Goal: Task Accomplishment & Management: Complete application form

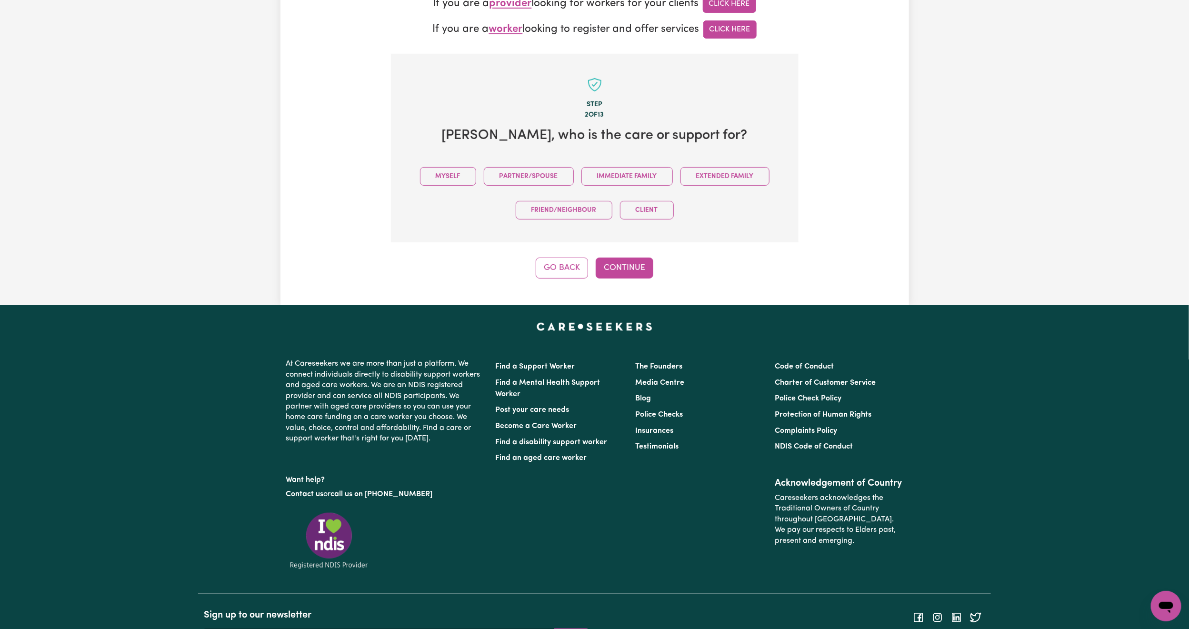
scroll to position [87, 0]
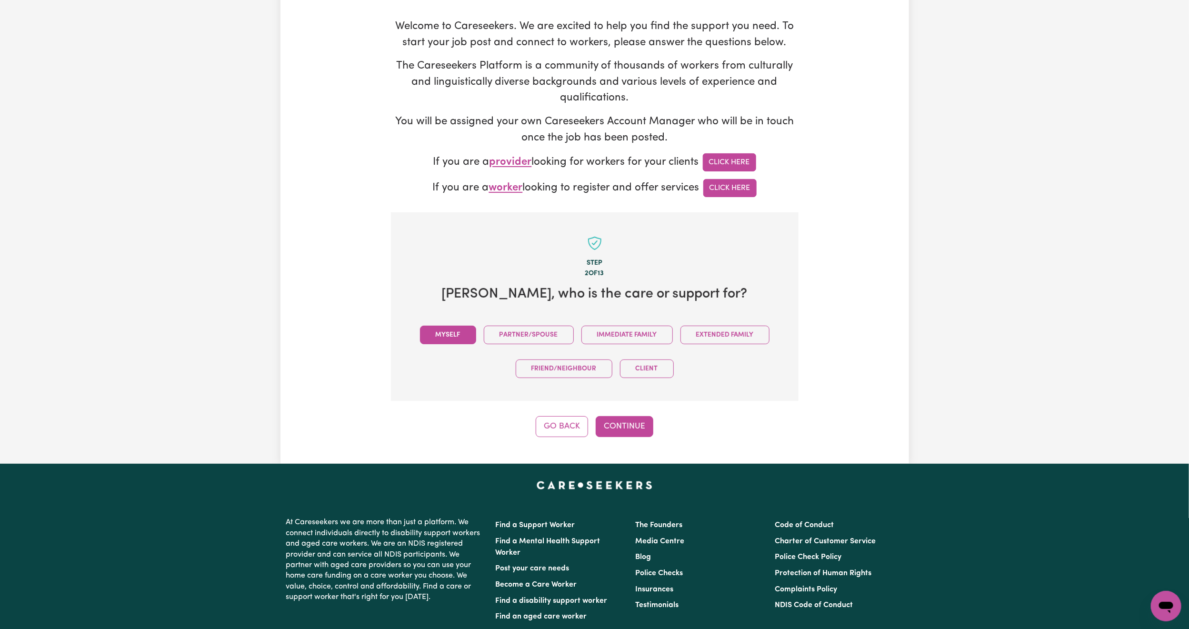
click at [463, 334] on button "Myself" at bounding box center [448, 335] width 56 height 19
click at [626, 428] on button "Continue" at bounding box center [624, 426] width 58 height 21
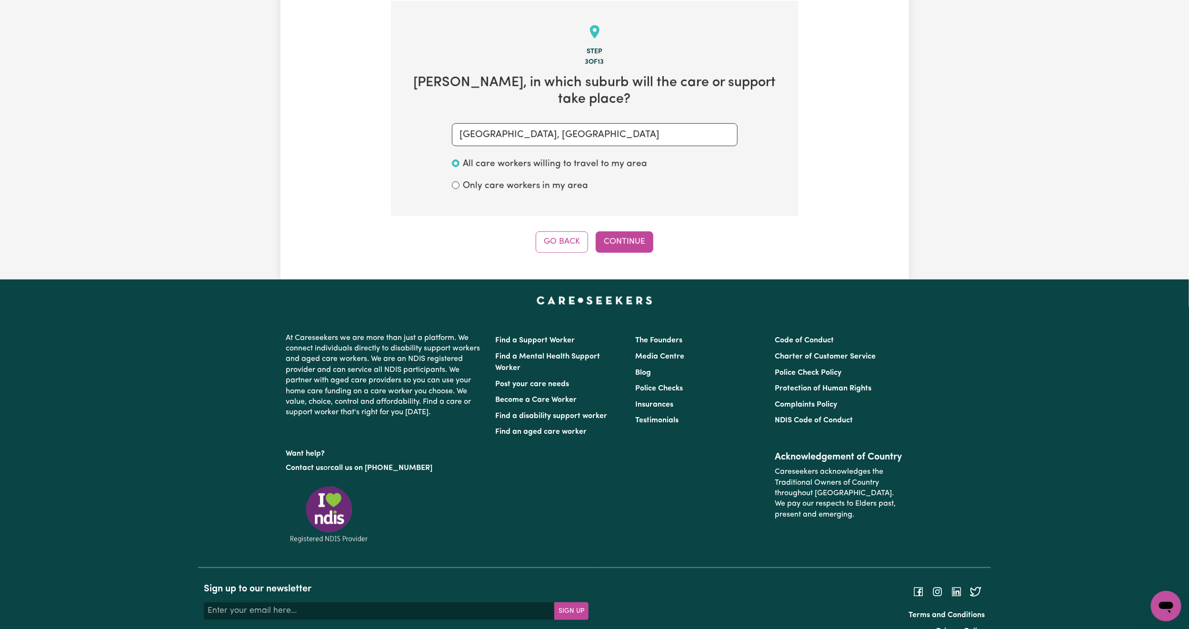
scroll to position [301, 0]
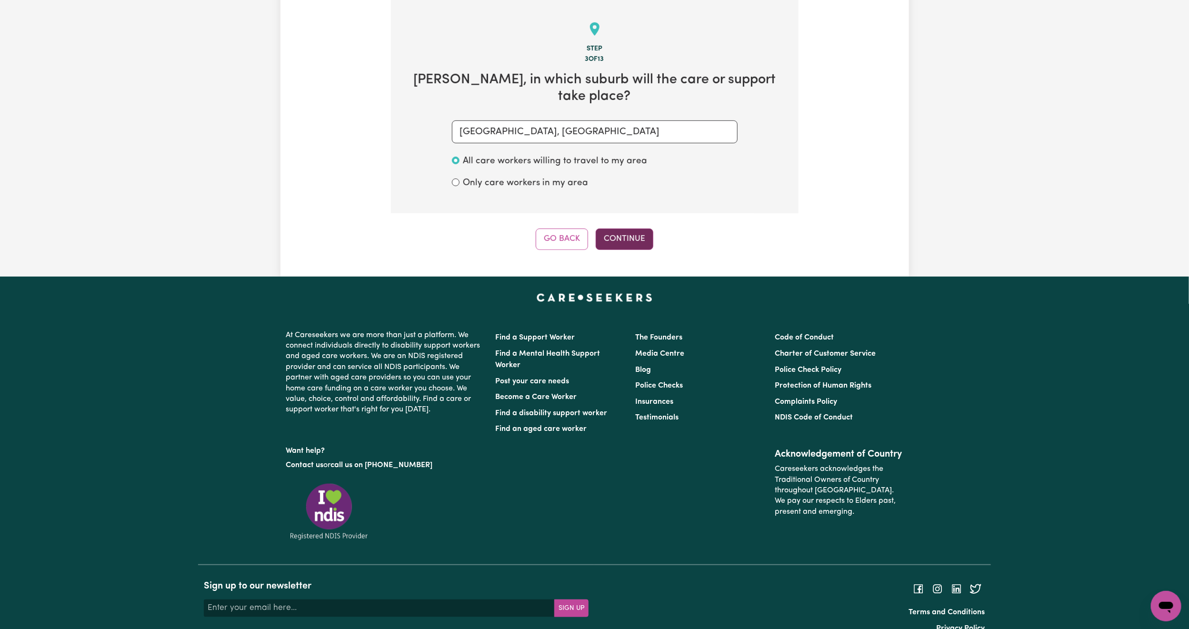
click at [623, 228] on button "Continue" at bounding box center [624, 238] width 58 height 21
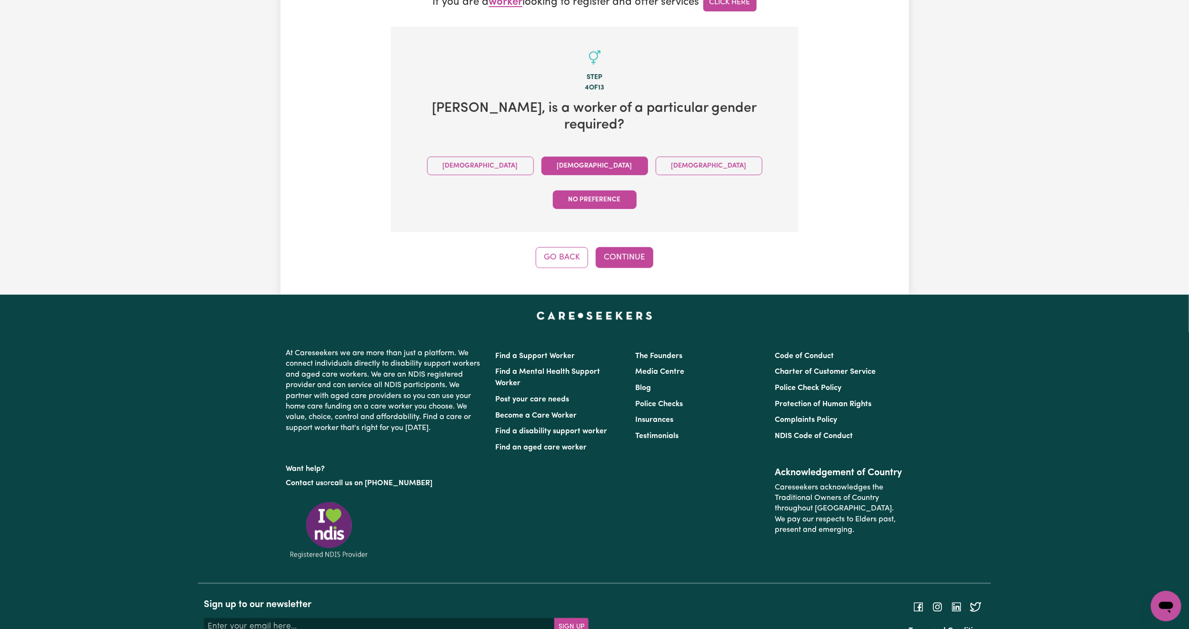
click at [545, 157] on button "[DEMOGRAPHIC_DATA]" at bounding box center [594, 166] width 107 height 19
click at [621, 247] on button "Continue" at bounding box center [624, 257] width 58 height 21
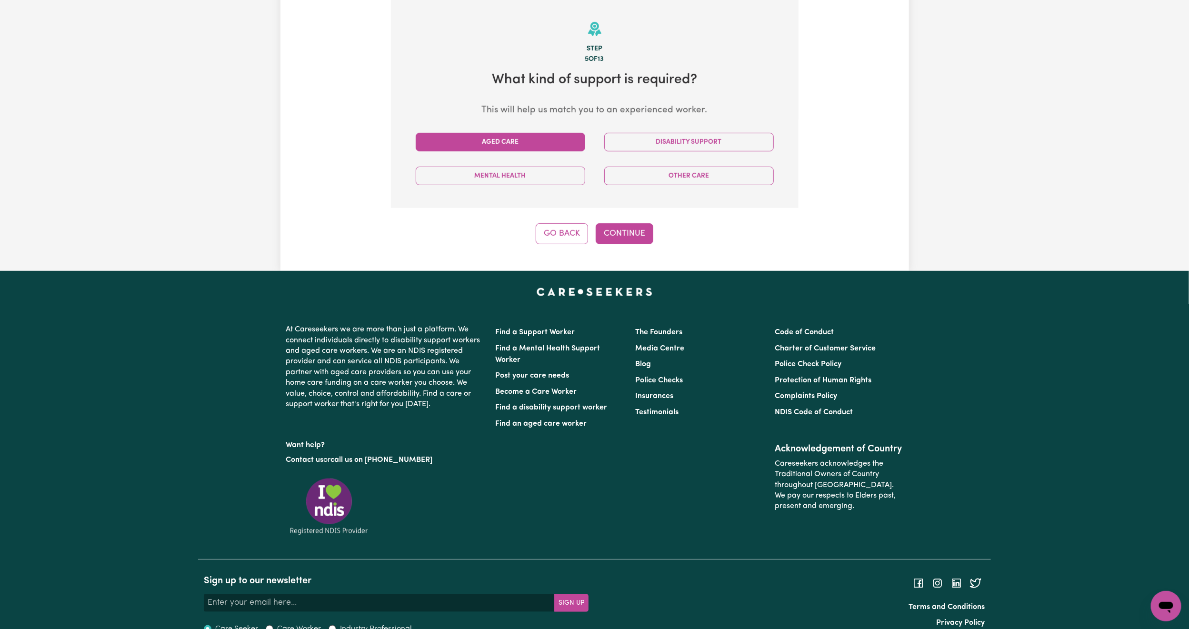
click at [565, 141] on button "Aged Care" at bounding box center [500, 142] width 169 height 19
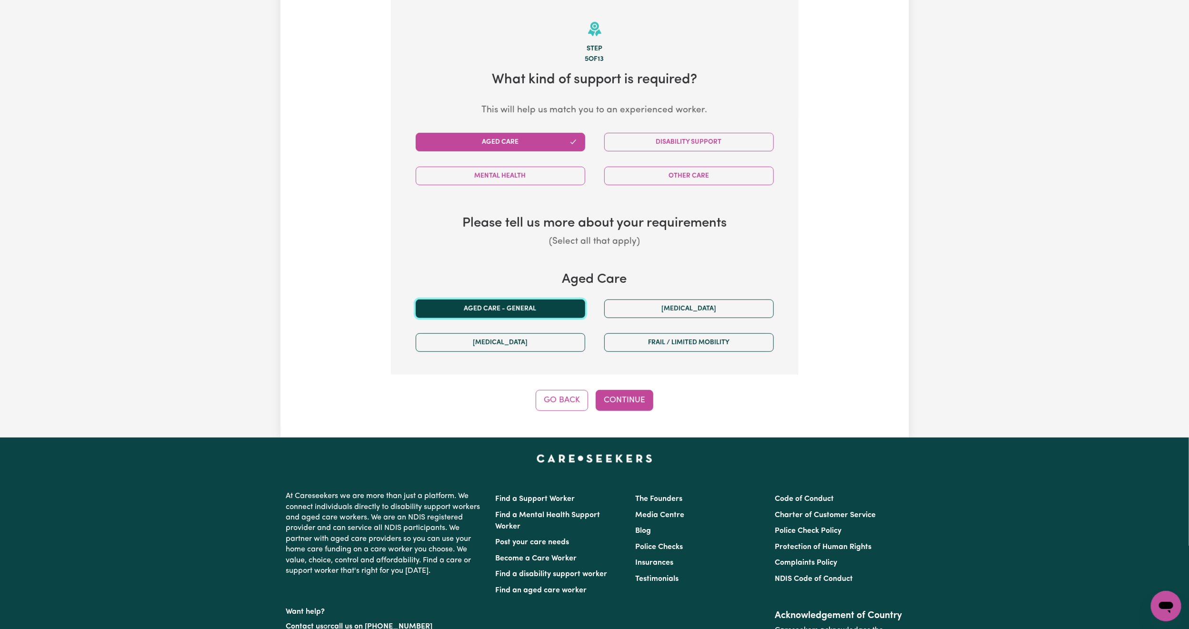
click at [544, 303] on button "Aged care - General" at bounding box center [500, 308] width 169 height 19
click at [634, 407] on button "Continue" at bounding box center [624, 400] width 58 height 21
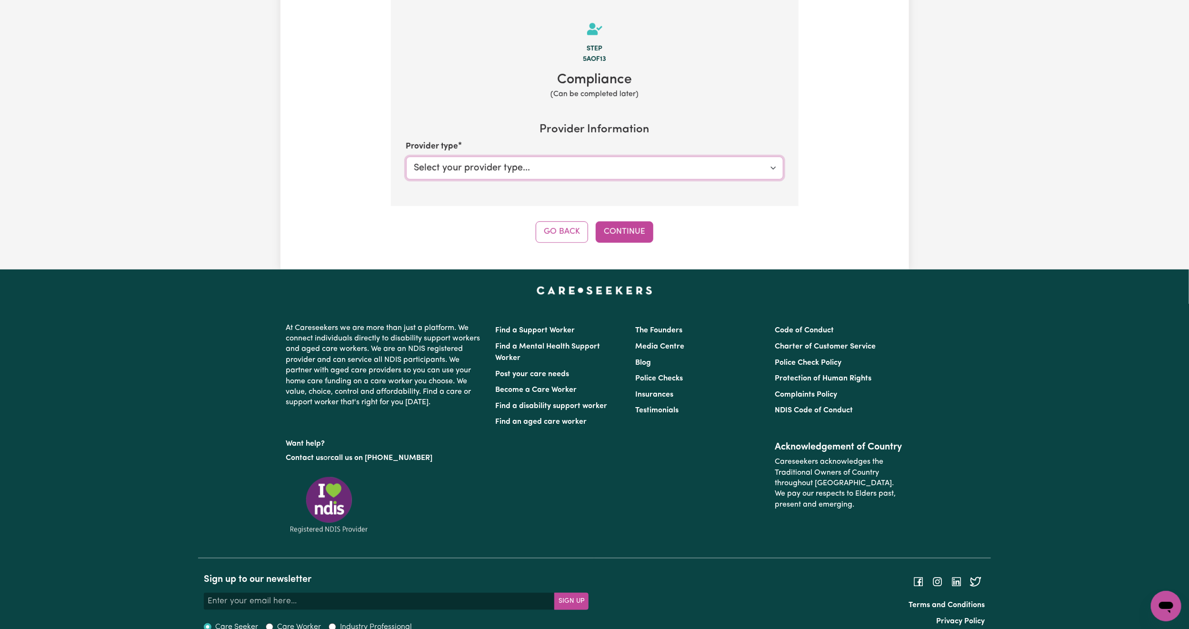
click at [552, 170] on select "Select your provider type... Privately Aged Care / Home Care Package" at bounding box center [594, 168] width 377 height 23
select select "AGED_HOME_CARE"
click at [406, 158] on select "Select your provider type... Privately Aged Care / Home Care Package" at bounding box center [594, 168] width 377 height 23
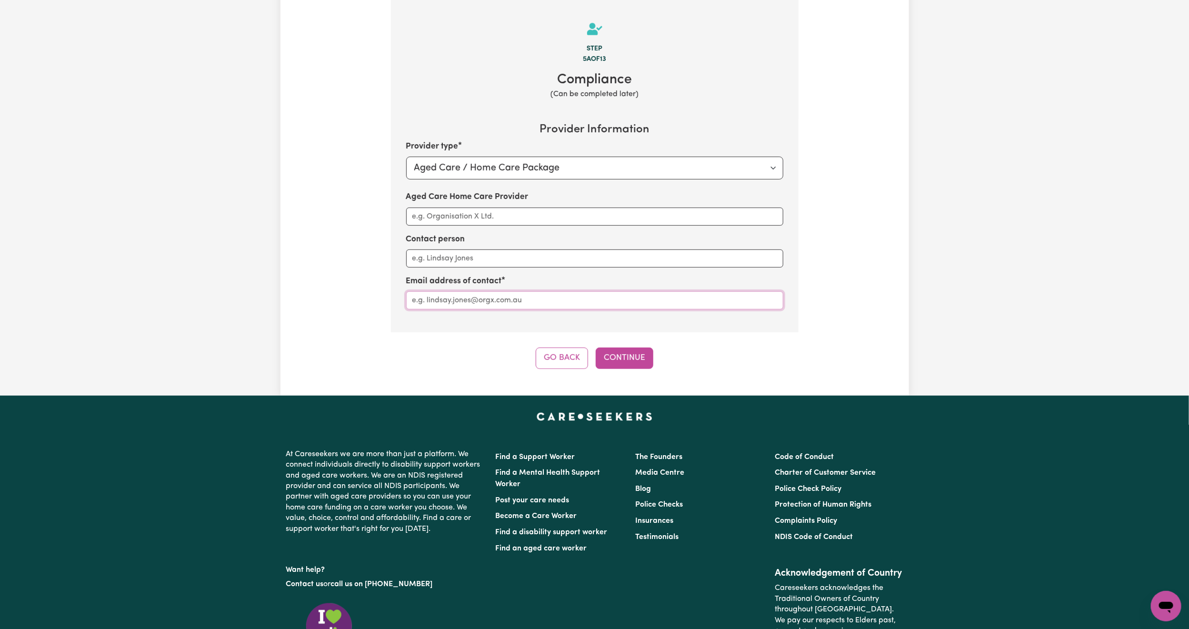
click at [480, 306] on input "Aged Care Home Care Provider" at bounding box center [594, 300] width 377 height 18
type input "t"
click at [457, 218] on input "Aged Care Home Care Provider" at bounding box center [594, 217] width 377 height 18
type input "Trilogy Care"
click at [513, 307] on input "Aged Care Home Care Provider" at bounding box center [594, 300] width 377 height 18
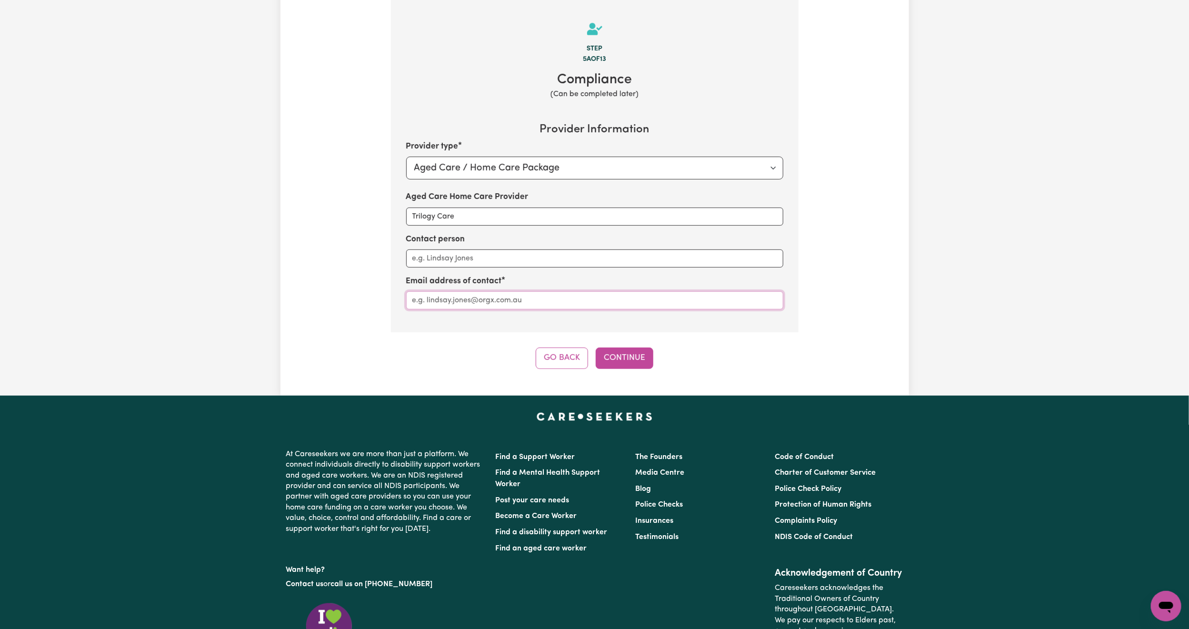
type input "[EMAIL_ADDRESS][DOMAIN_NAME]"
click at [637, 356] on button "Continue" at bounding box center [624, 357] width 58 height 21
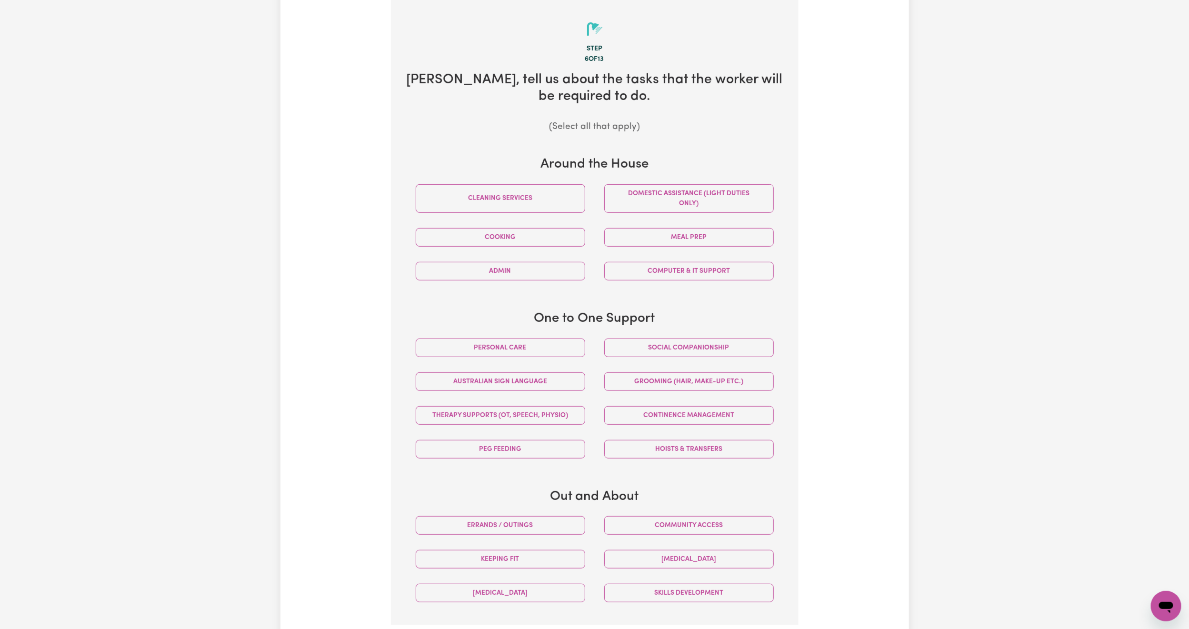
click at [573, 367] on div "Australian Sign Language" at bounding box center [500, 382] width 188 height 34
click at [551, 353] on button "Personal care" at bounding box center [500, 347] width 169 height 19
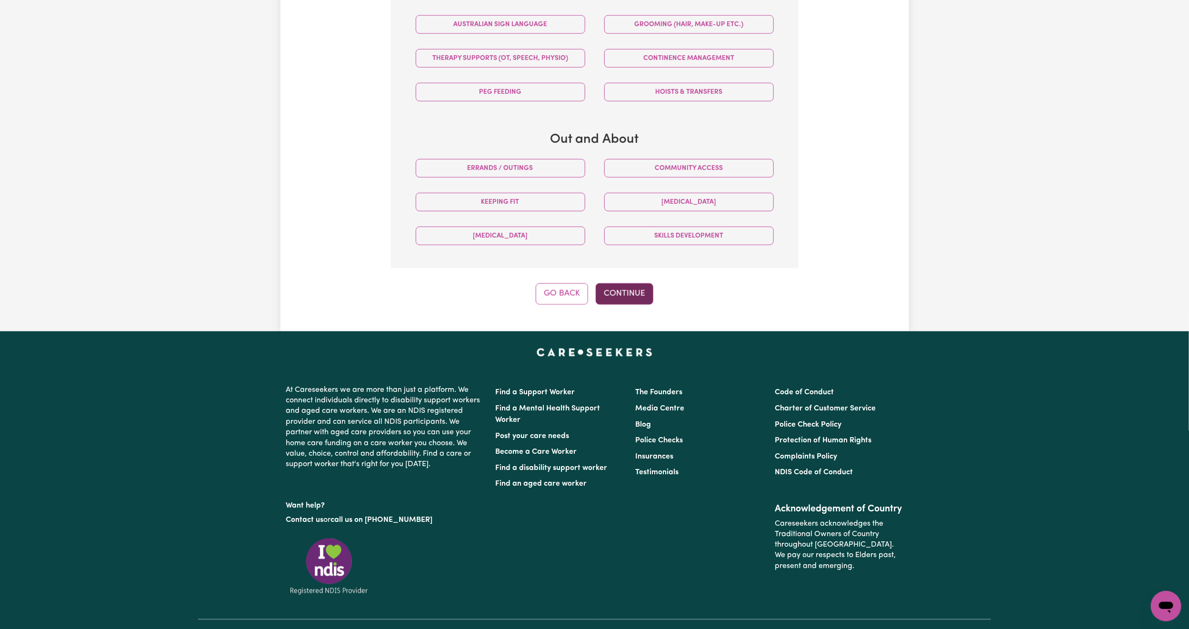
click at [617, 293] on button "Continue" at bounding box center [624, 293] width 58 height 21
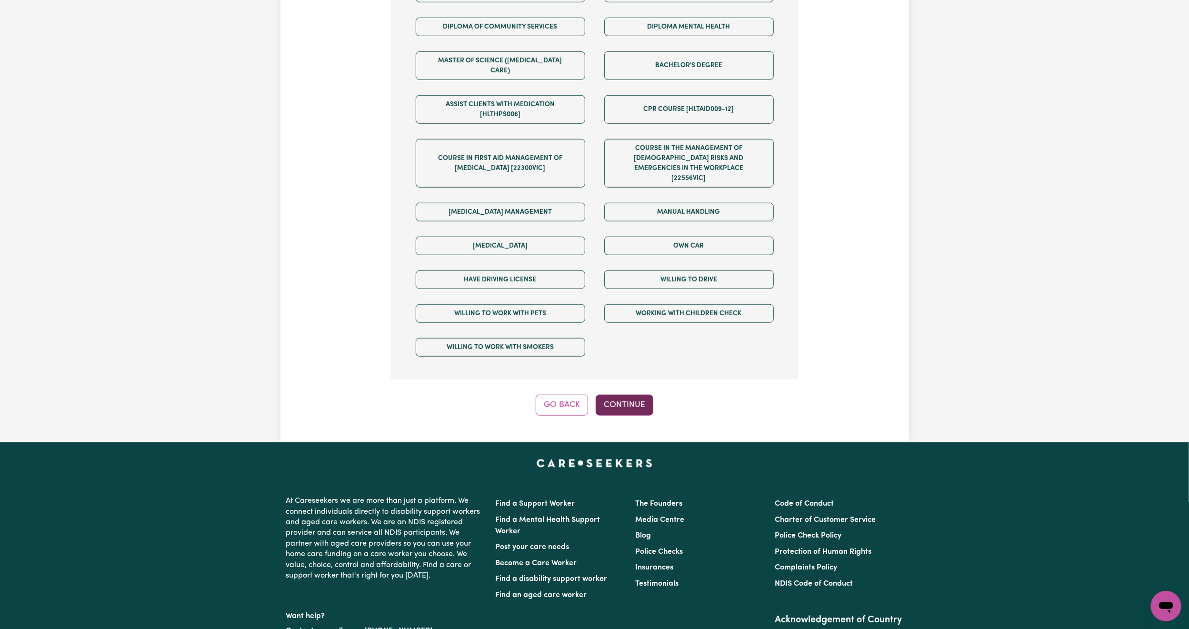
click at [614, 395] on button "Continue" at bounding box center [624, 405] width 58 height 21
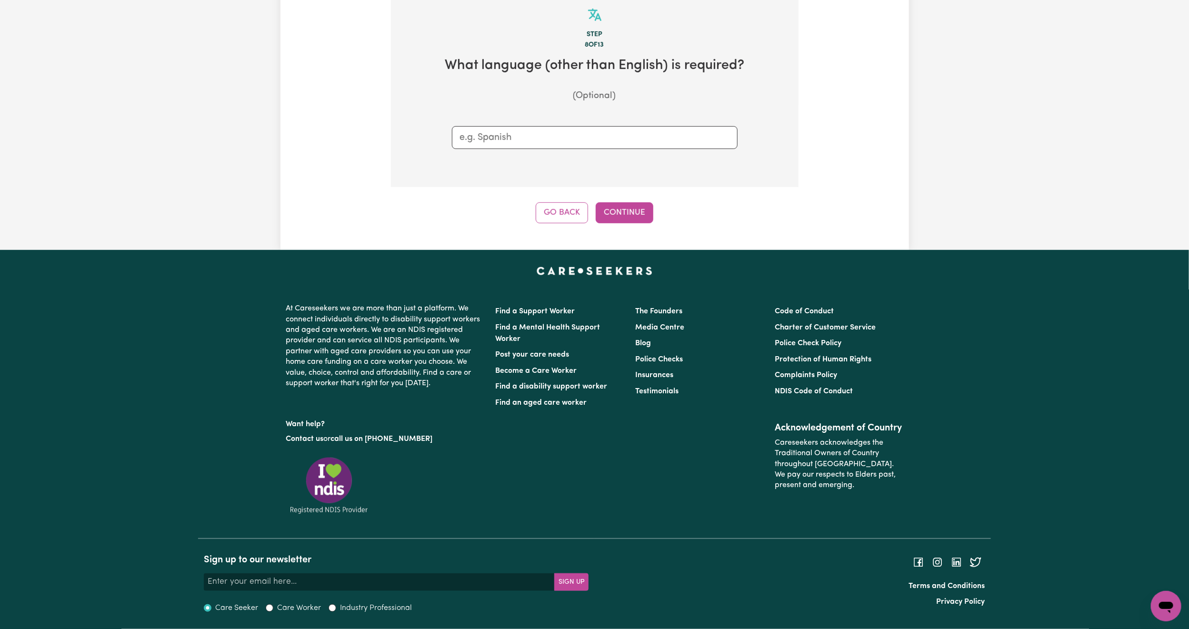
scroll to position [301, 0]
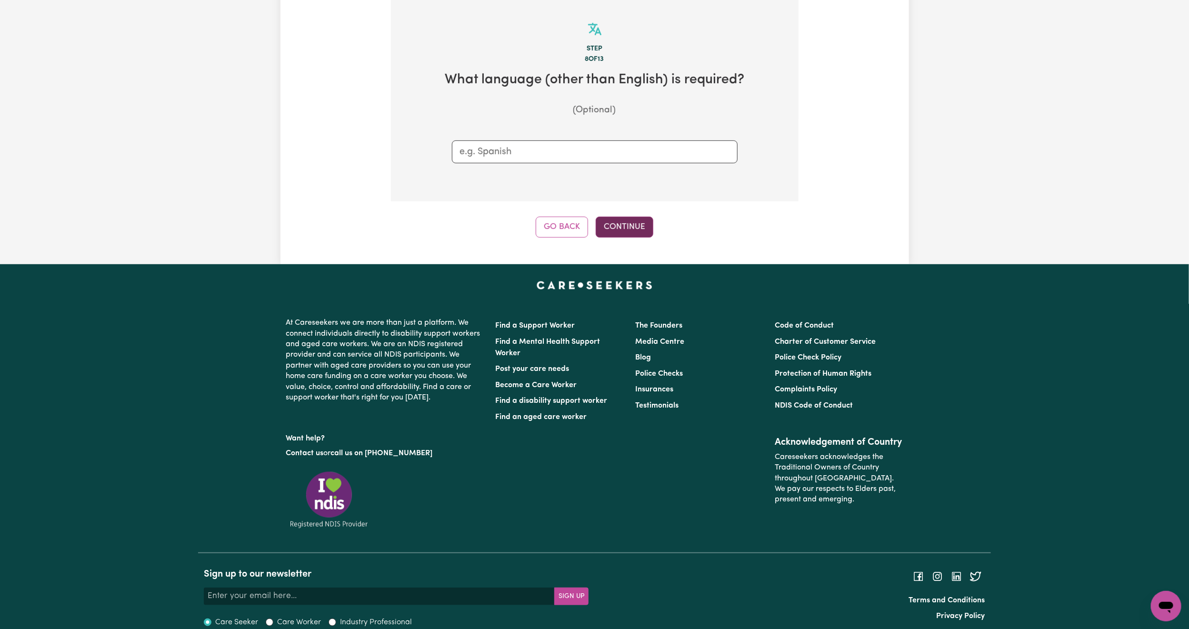
click at [637, 228] on button "Continue" at bounding box center [624, 227] width 58 height 21
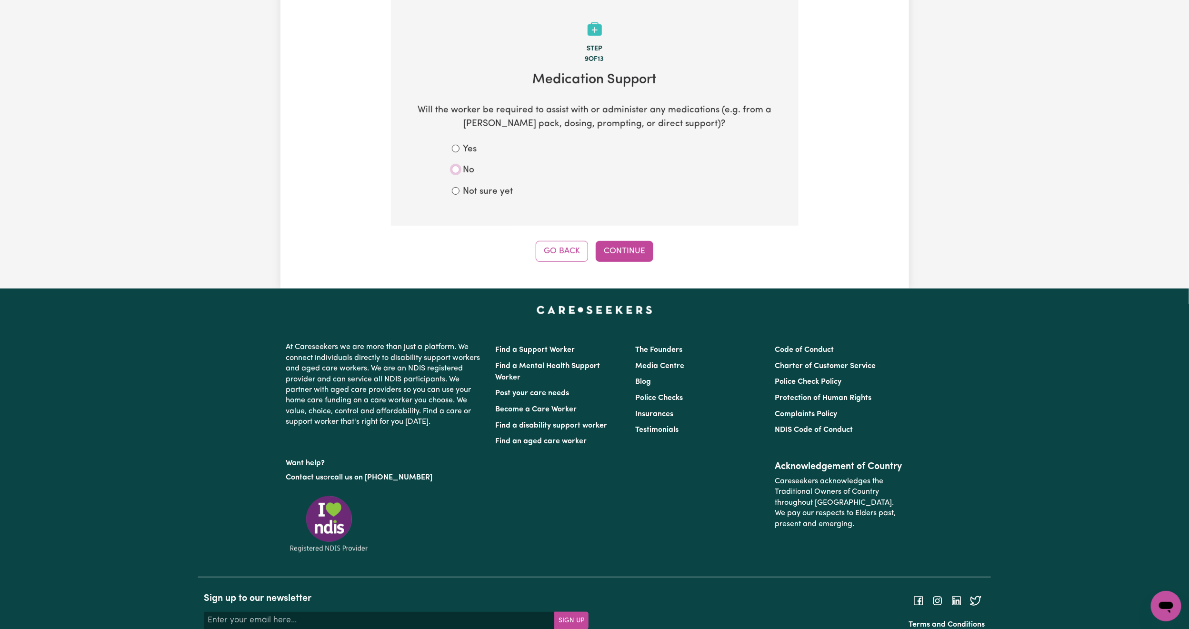
click at [454, 170] on input "No" at bounding box center [456, 170] width 8 height 8
radio input "true"
click at [640, 262] on button "Continue" at bounding box center [624, 251] width 58 height 21
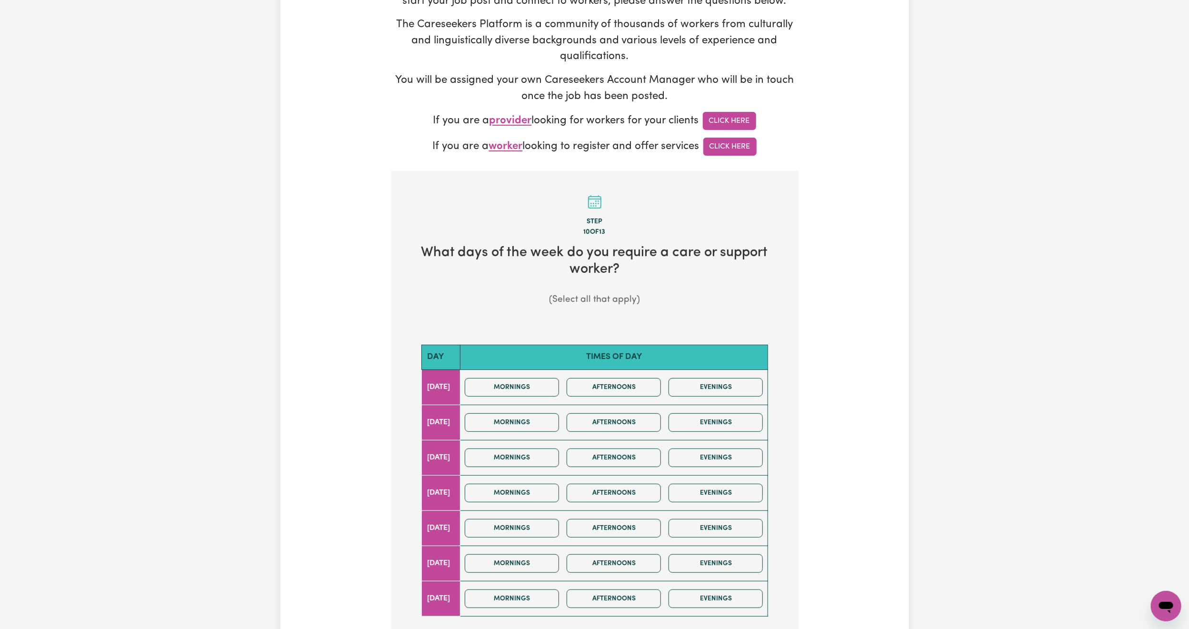
scroll to position [286, 0]
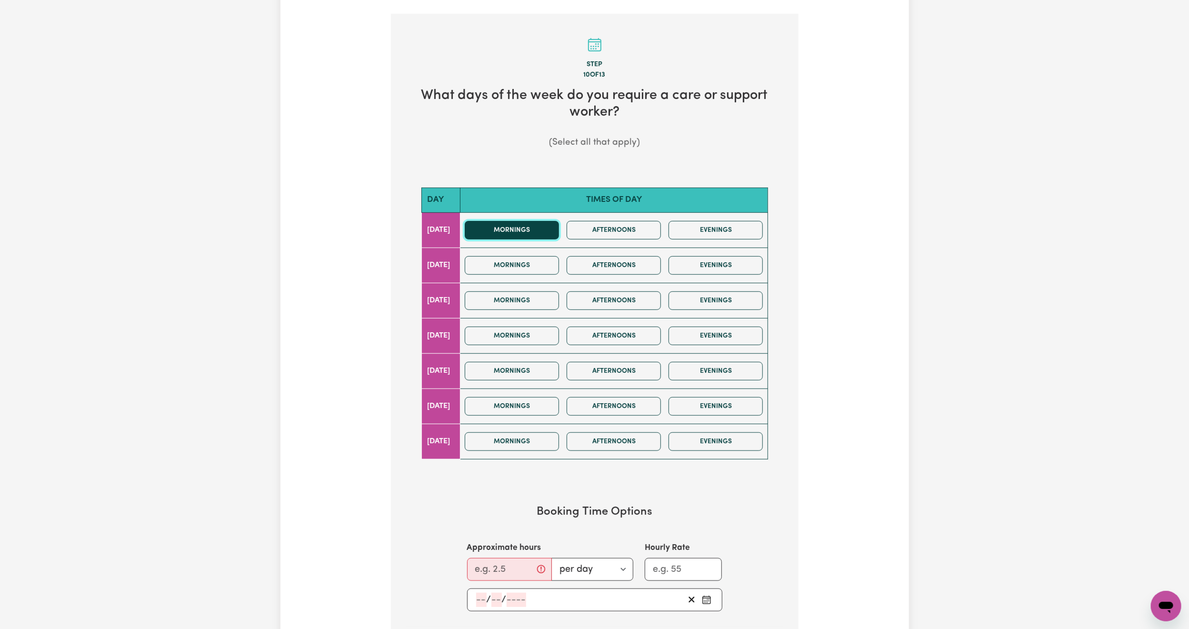
click at [535, 239] on button "Mornings" at bounding box center [512, 230] width 94 height 19
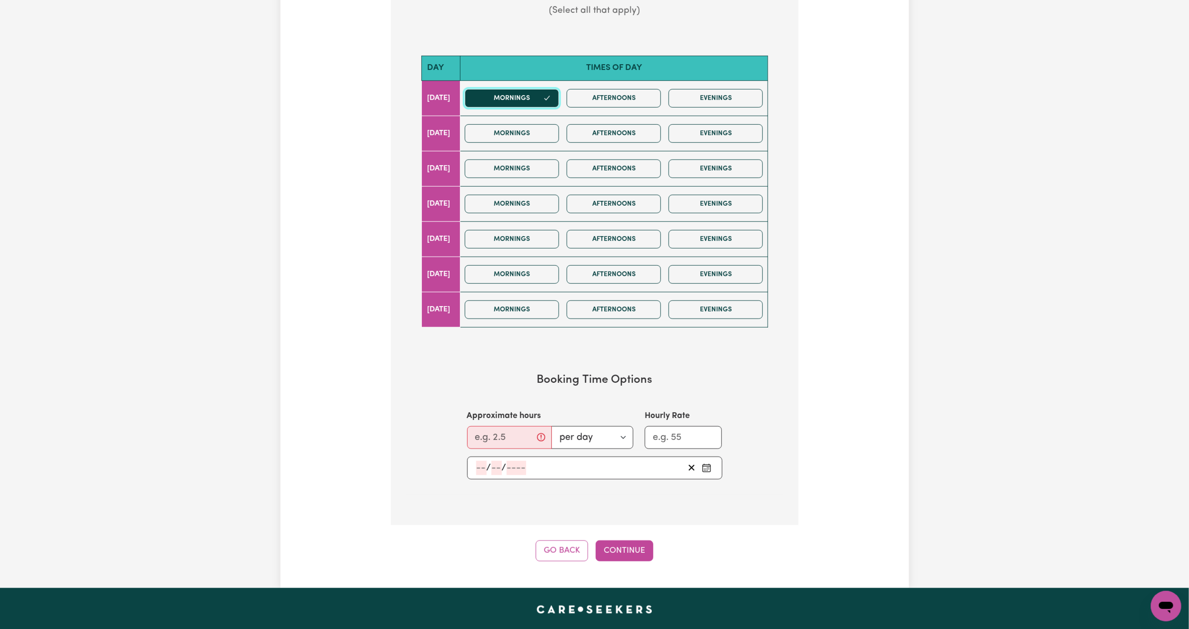
scroll to position [571, 0]
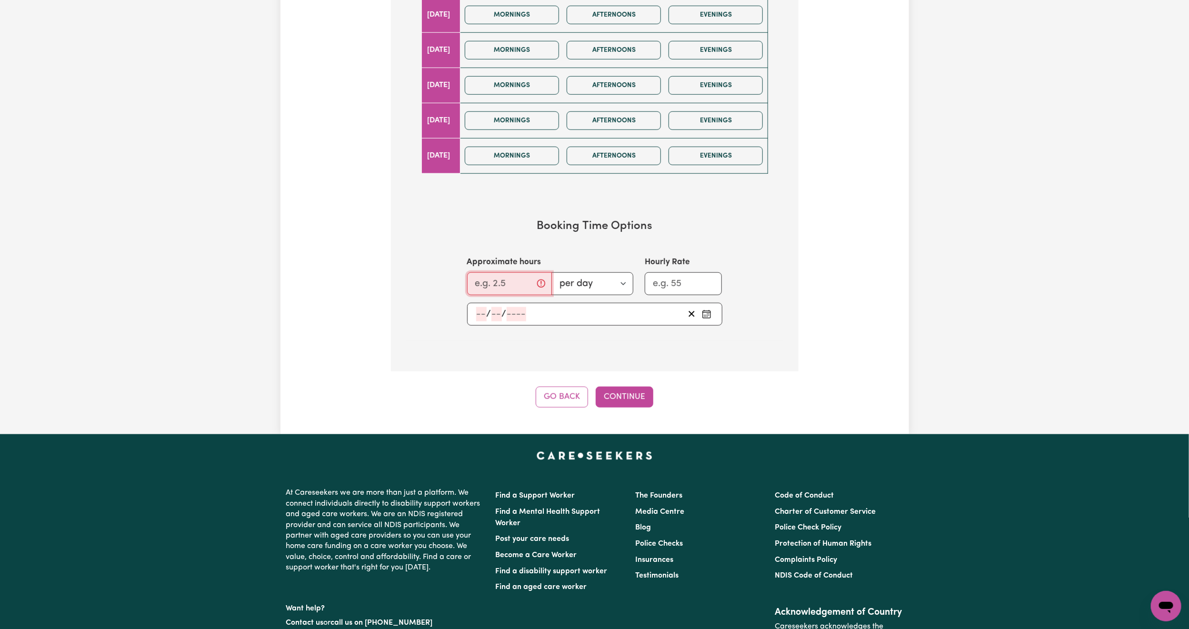
click at [513, 295] on input "Approximate hours" at bounding box center [509, 283] width 85 height 23
type input "2"
click at [639, 321] on div "/ /" at bounding box center [579, 314] width 209 height 14
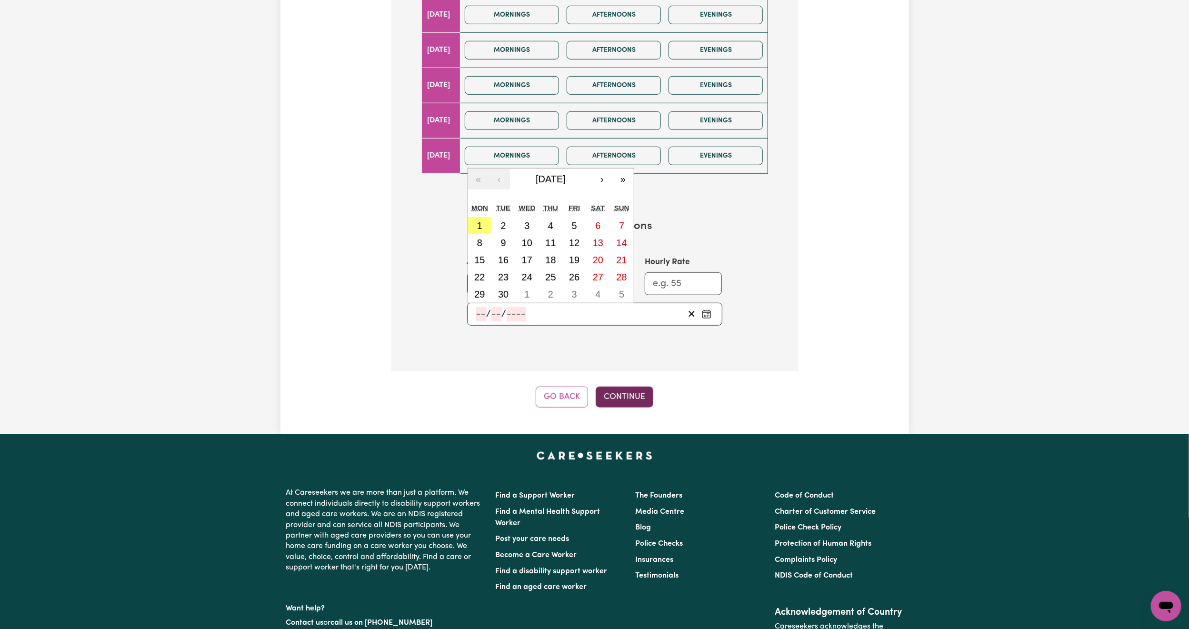
click at [625, 393] on div "Step 10 of 13 What days of the week do you require a care or support worker? (S…" at bounding box center [594, 67] width 407 height 679
click at [623, 404] on button "Continue" at bounding box center [624, 396] width 58 height 21
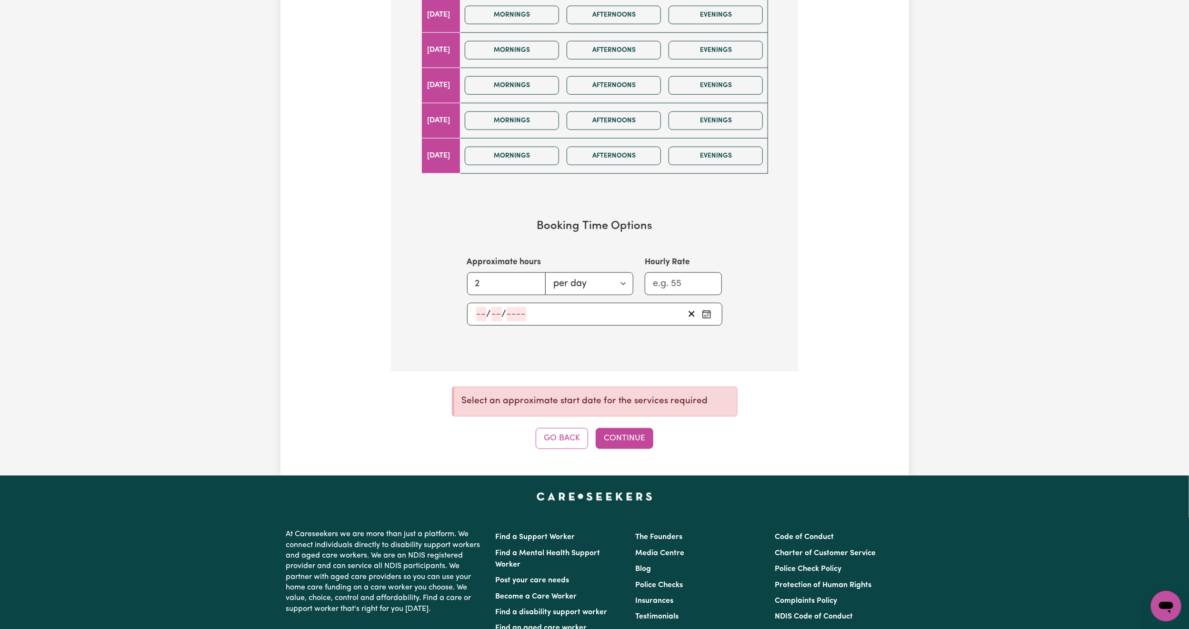
click at [543, 317] on div "/ /" at bounding box center [579, 314] width 209 height 14
click at [477, 231] on abbr "1" at bounding box center [479, 225] width 5 height 10
type input "[DATE]"
type input "1"
type input "9"
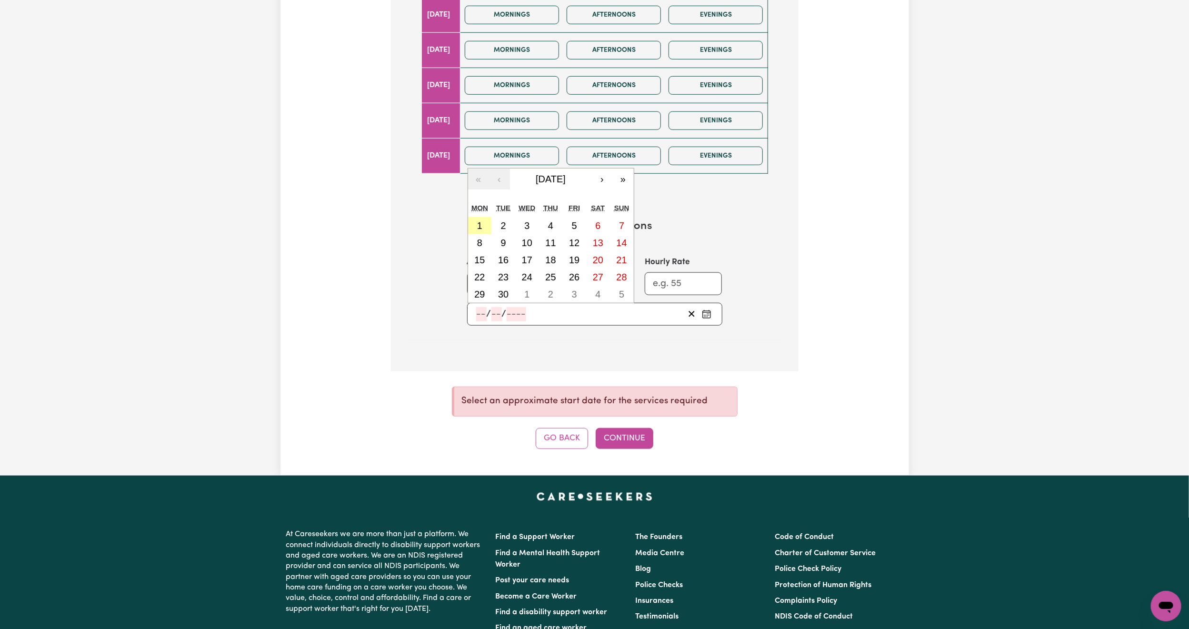
type input "2025"
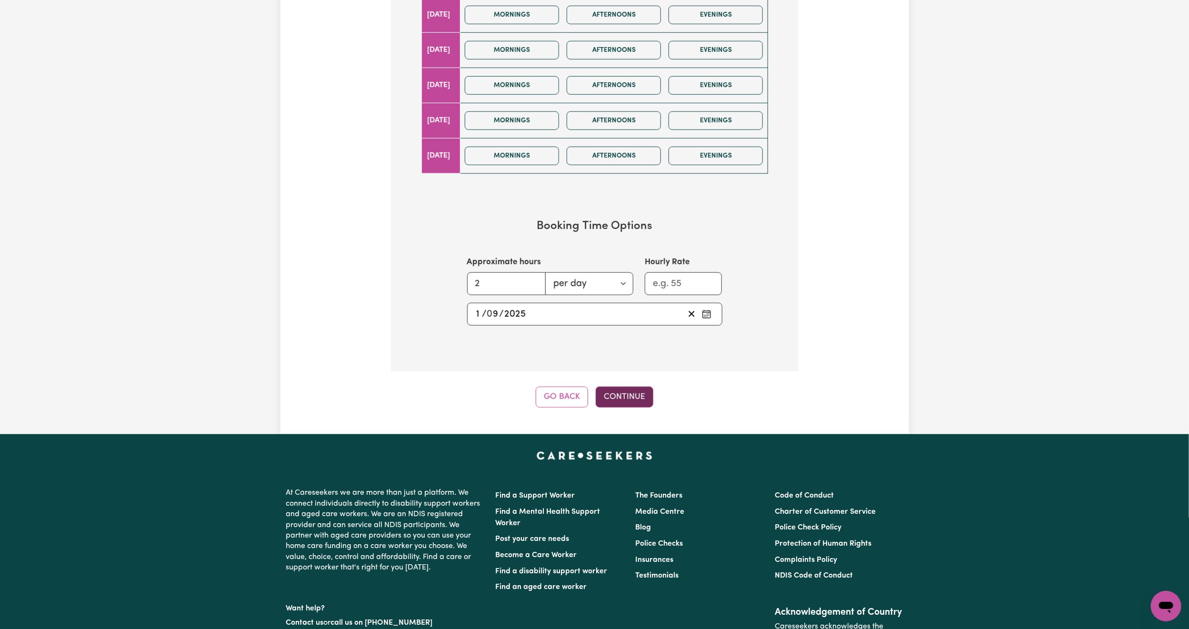
click at [618, 406] on button "Continue" at bounding box center [624, 396] width 58 height 21
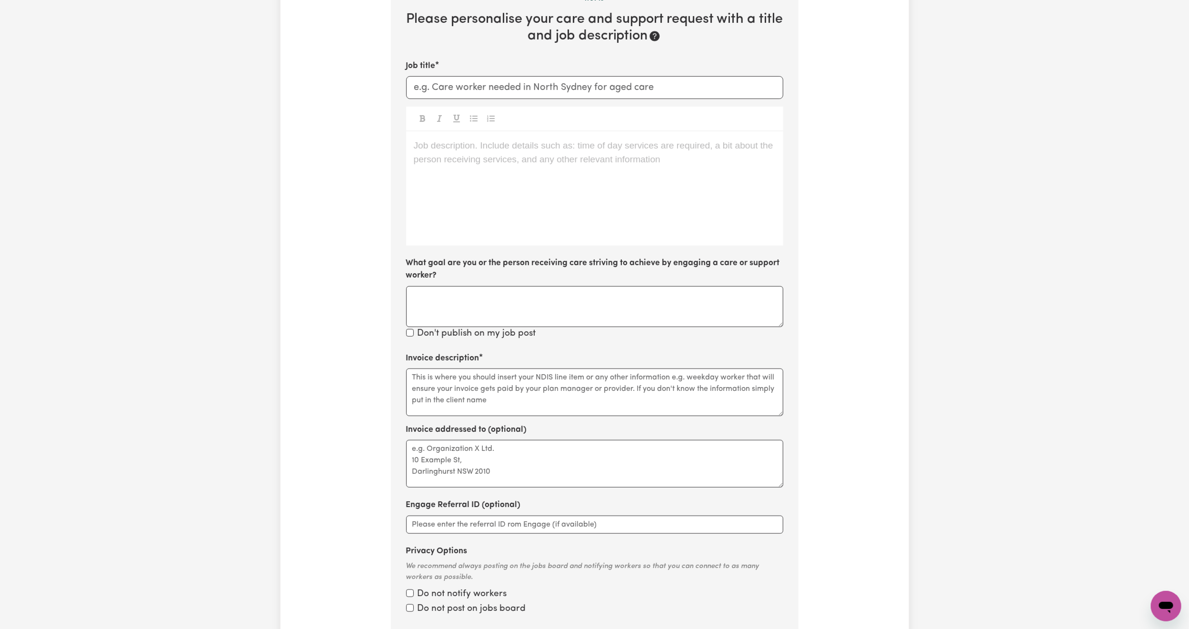
scroll to position [301, 0]
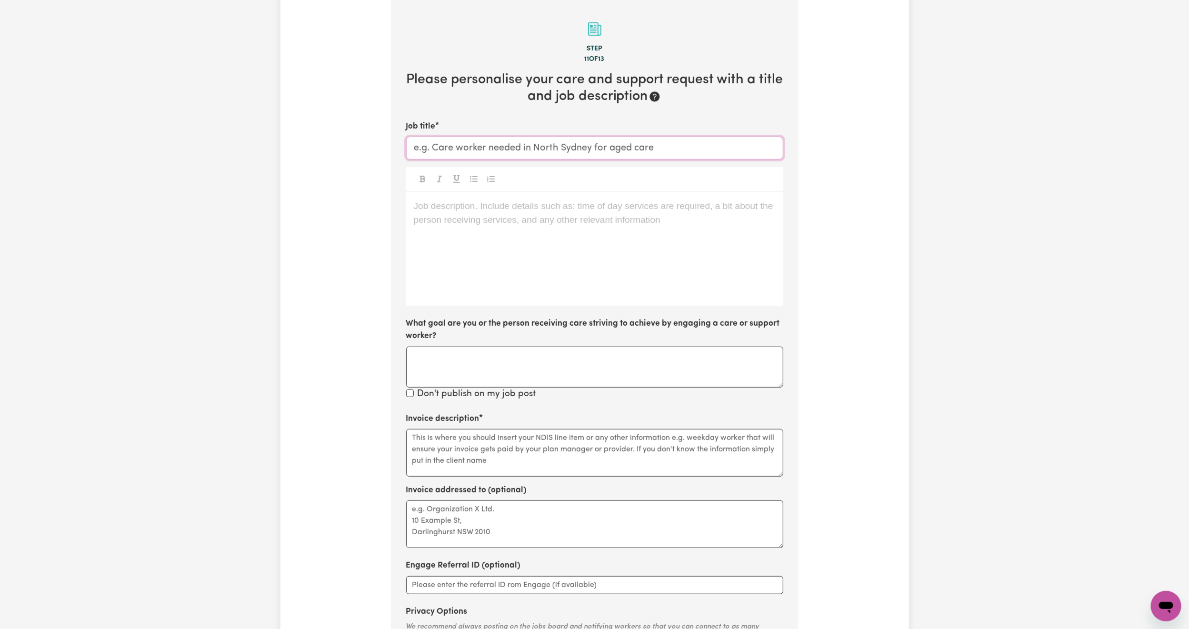
click at [515, 156] on input "Job title" at bounding box center [594, 148] width 377 height 23
click at [525, 150] on input "Care worker needed" at bounding box center [594, 148] width 377 height 23
click at [493, 236] on div "Job description. Include details such as: time of day services are required, a …" at bounding box center [594, 249] width 377 height 114
click at [543, 148] on input "Care worker to support with personal care" at bounding box center [594, 148] width 377 height 23
click at [582, 149] on input "Care worker to support with Personal care" at bounding box center [594, 148] width 377 height 23
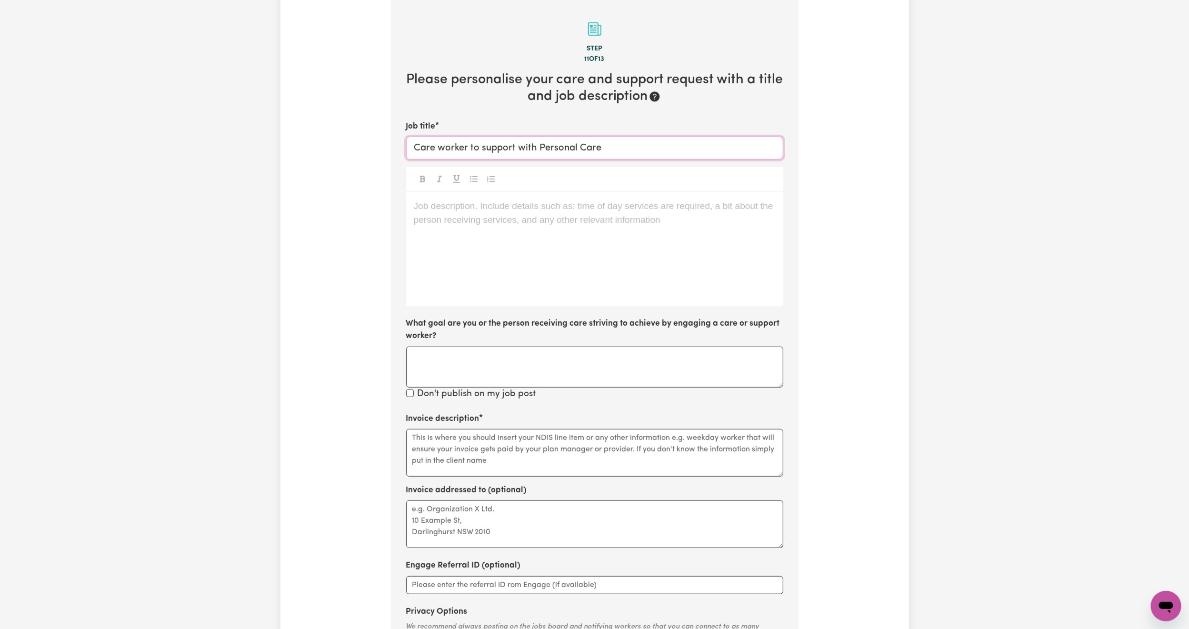
type input "Care worker to support with Personal Care"
click at [512, 209] on p "Job description. Include details such as: time of day services are required, a …" at bounding box center [595, 206] width 362 height 14
